Goal: Information Seeking & Learning: Learn about a topic

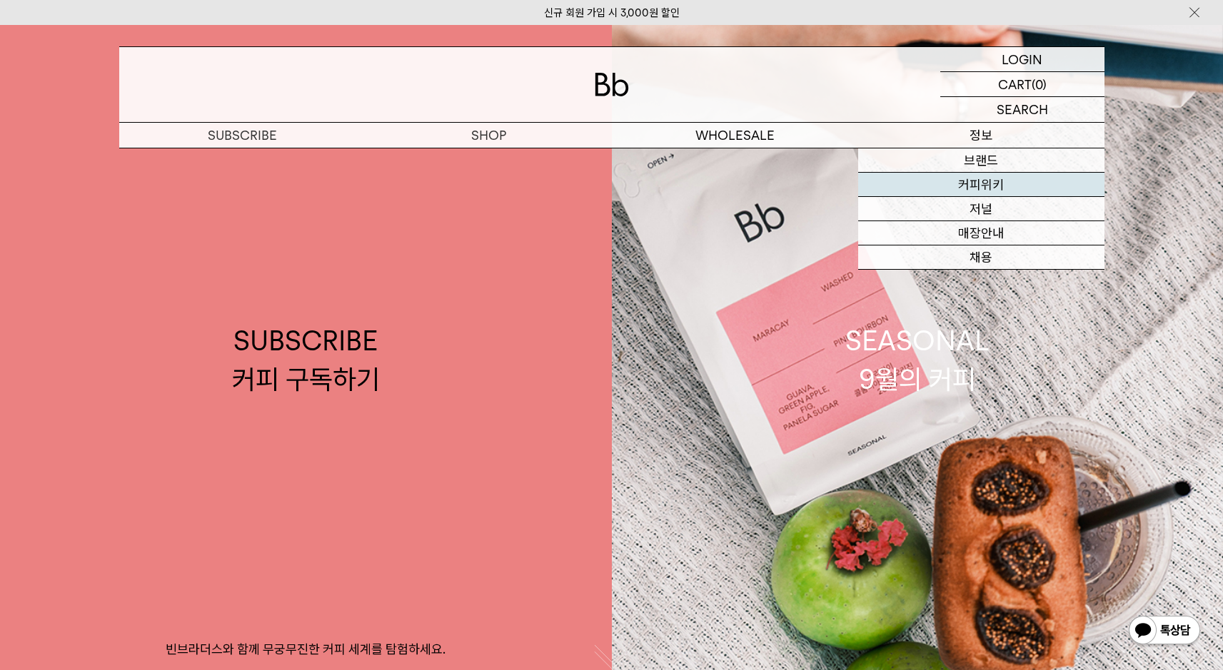
click at [988, 180] on link "커피위키" at bounding box center [981, 185] width 246 height 24
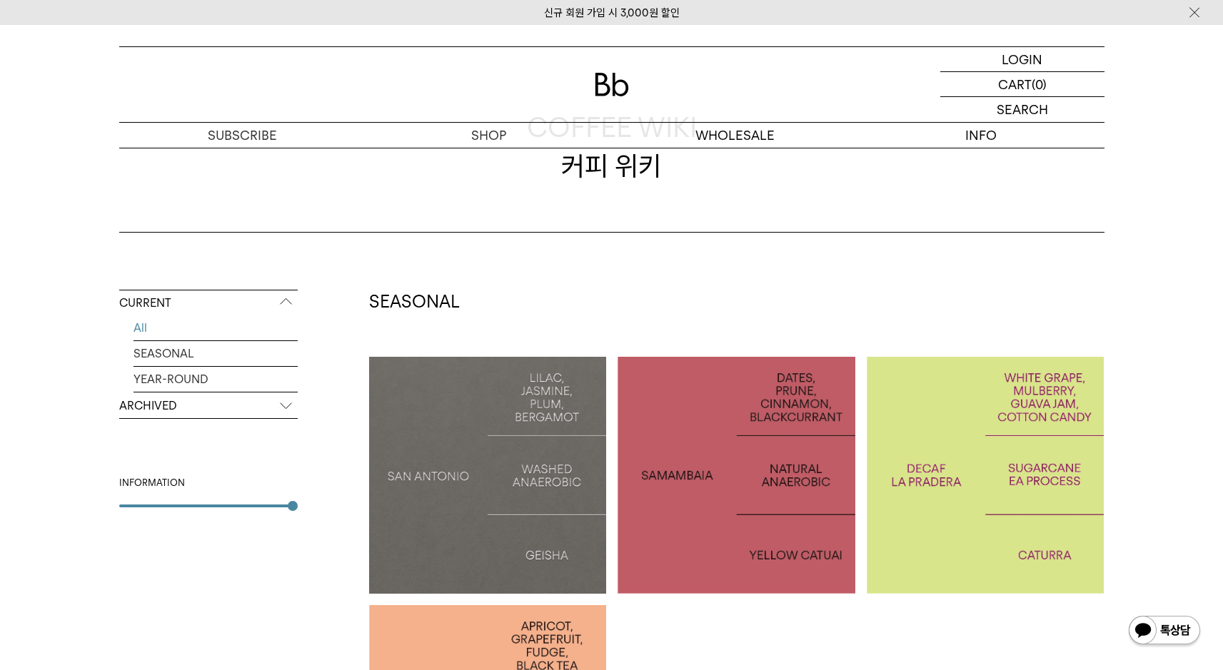
scroll to position [87, 0]
click at [171, 353] on link "SEASONAL" at bounding box center [216, 353] width 164 height 25
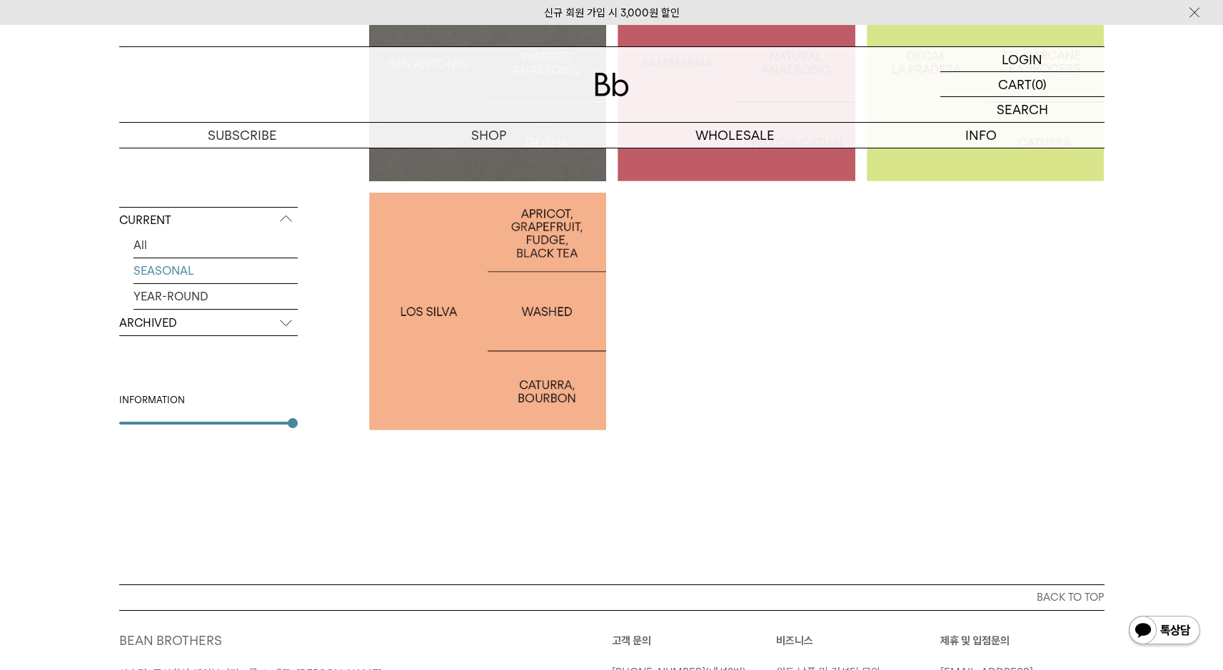
scroll to position [506, 0]
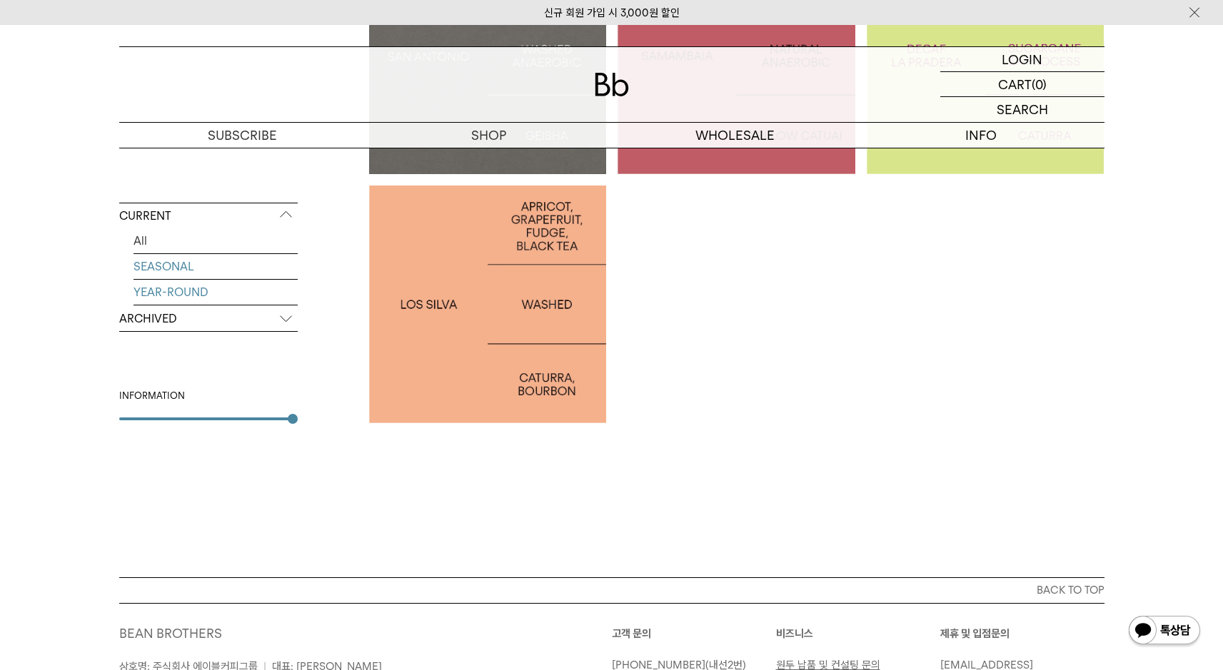
click at [201, 288] on link "YEAR-ROUND" at bounding box center [216, 292] width 164 height 25
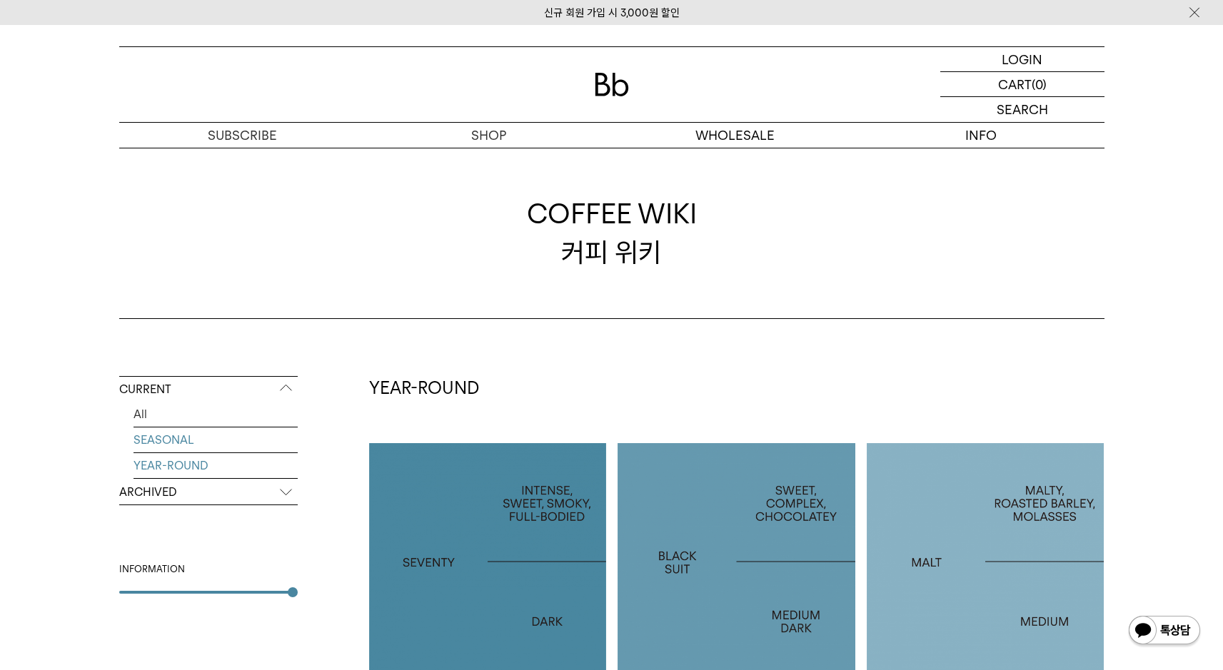
click at [189, 431] on link "SEASONAL" at bounding box center [216, 440] width 164 height 25
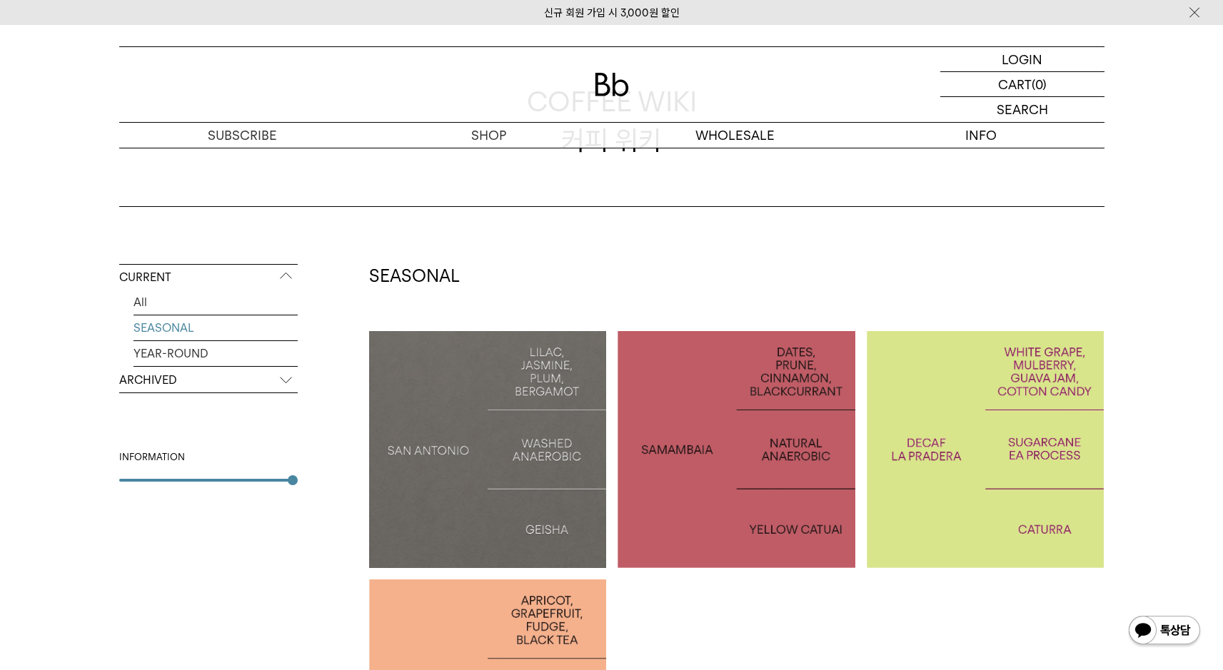
scroll to position [227, 0]
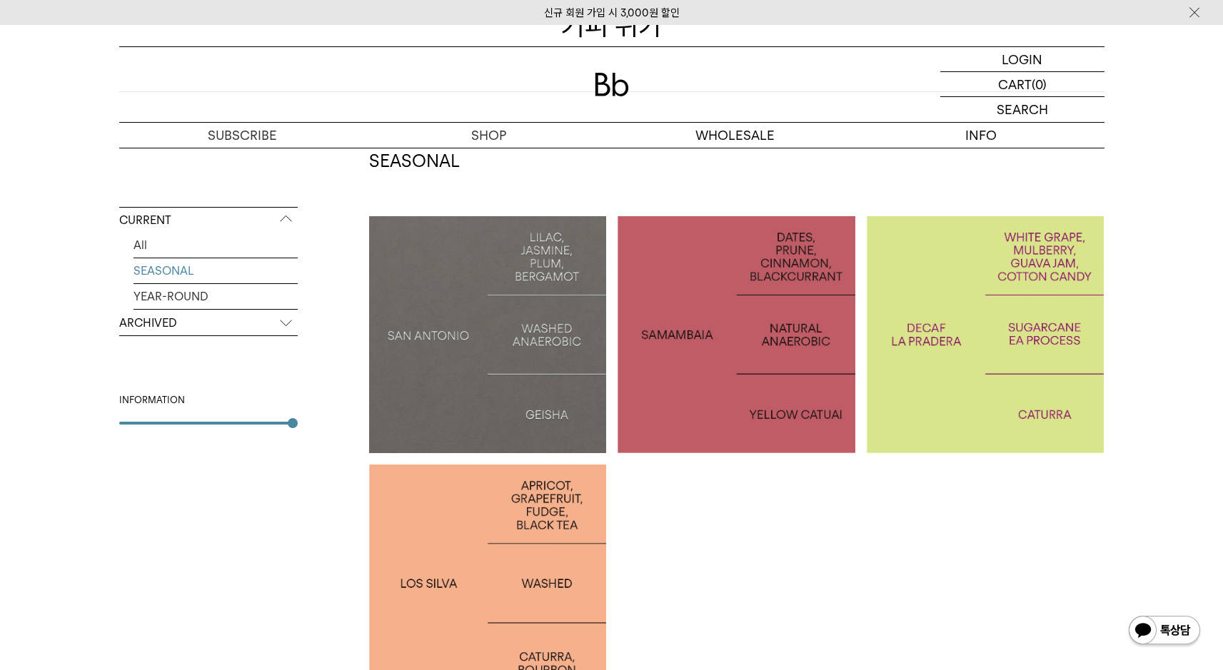
click at [680, 422] on div at bounding box center [737, 335] width 238 height 238
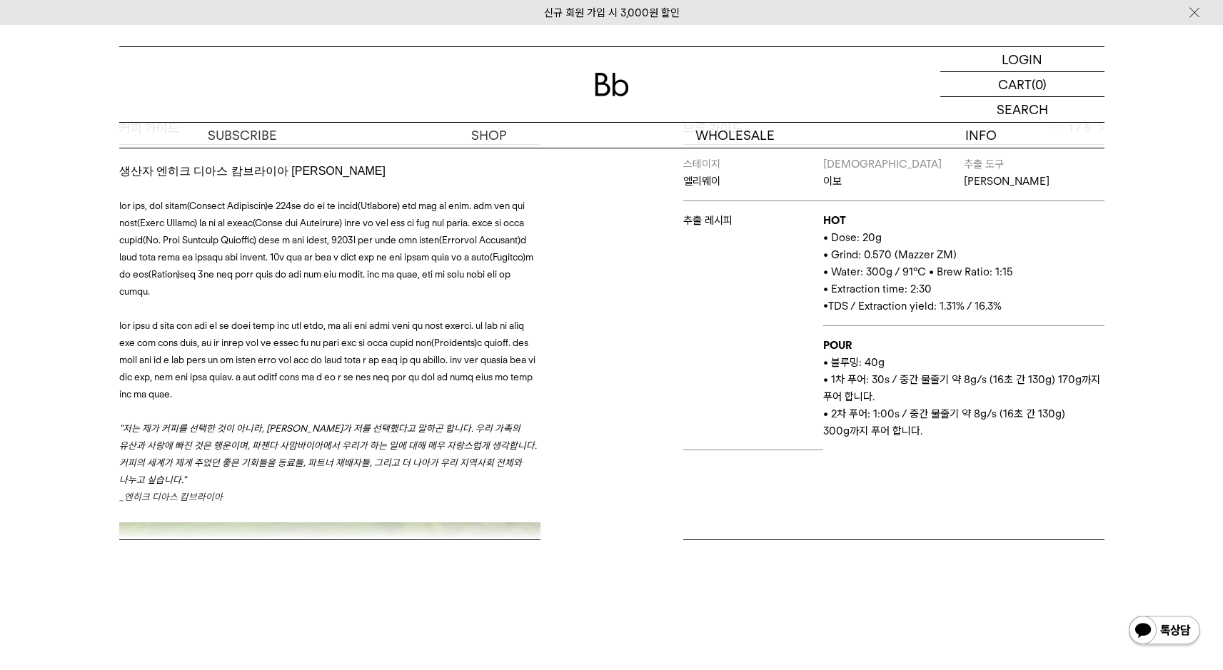
scroll to position [632, 0]
